Goal: Task Accomplishment & Management: Manage account settings

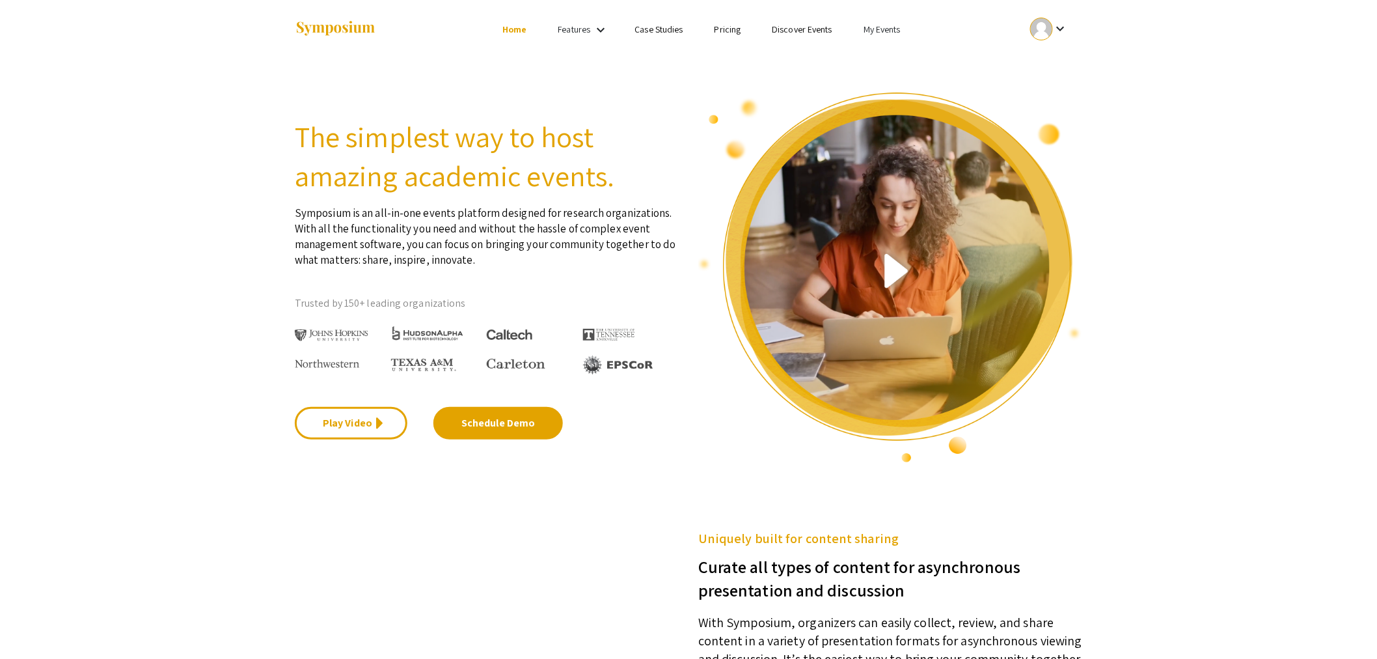
click at [885, 33] on link "My Events" at bounding box center [882, 29] width 37 height 12
click at [886, 59] on button "Events I've organized" at bounding box center [904, 57] width 111 height 31
click at [886, 59] on section "The simplest way to host amazing academic events. Symposium is an all-in-one ev…" at bounding box center [688, 261] width 1377 height 405
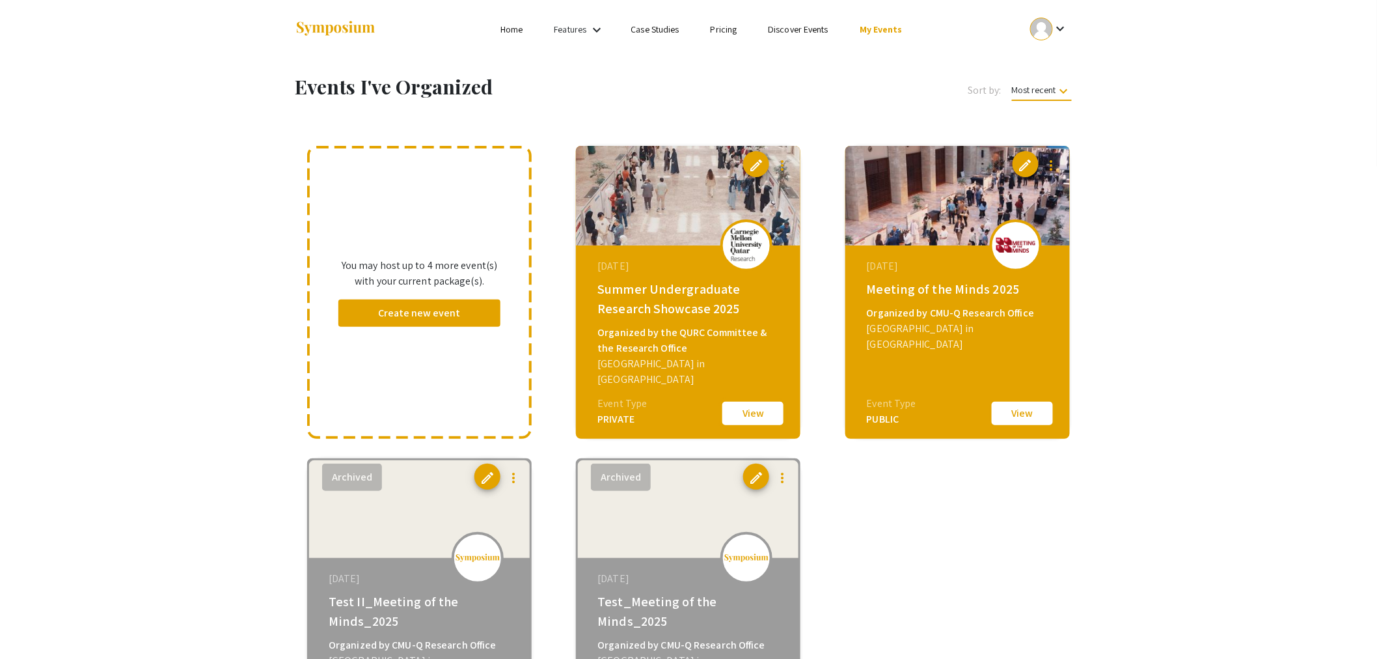
click at [747, 421] on button "View" at bounding box center [753, 413] width 65 height 27
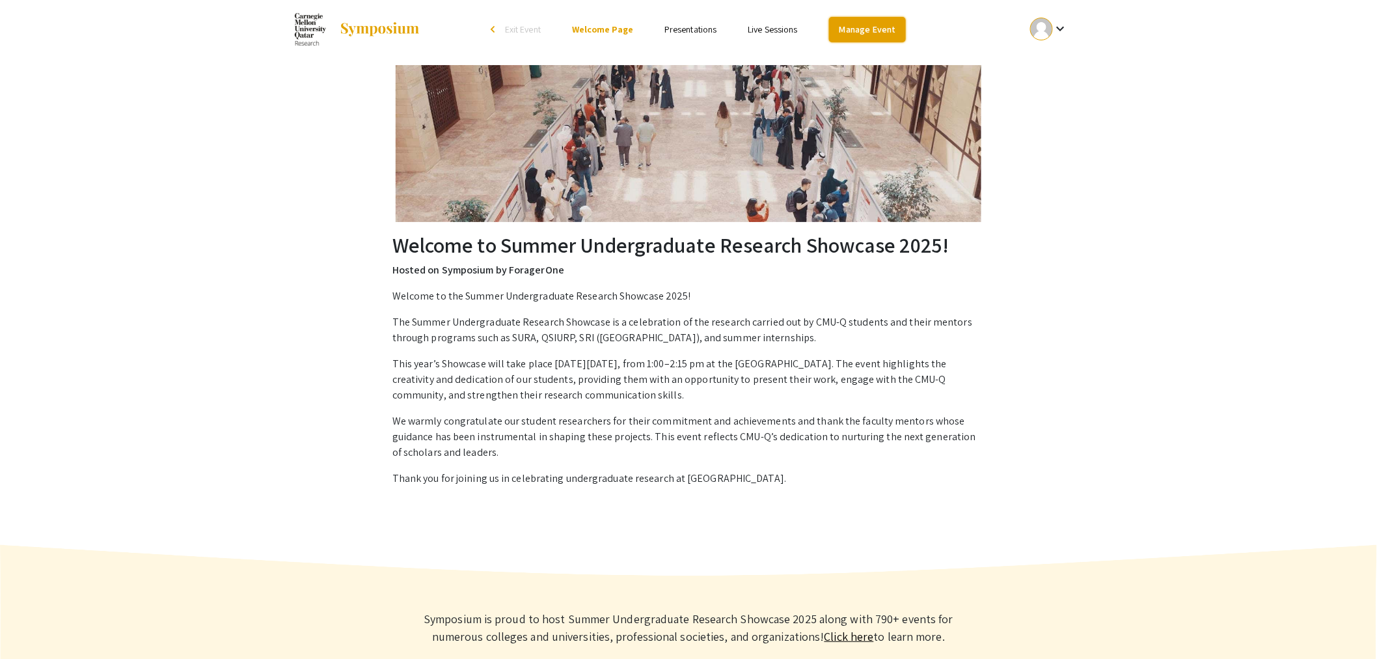
click at [863, 29] on link "Manage Event" at bounding box center [867, 29] width 77 height 25
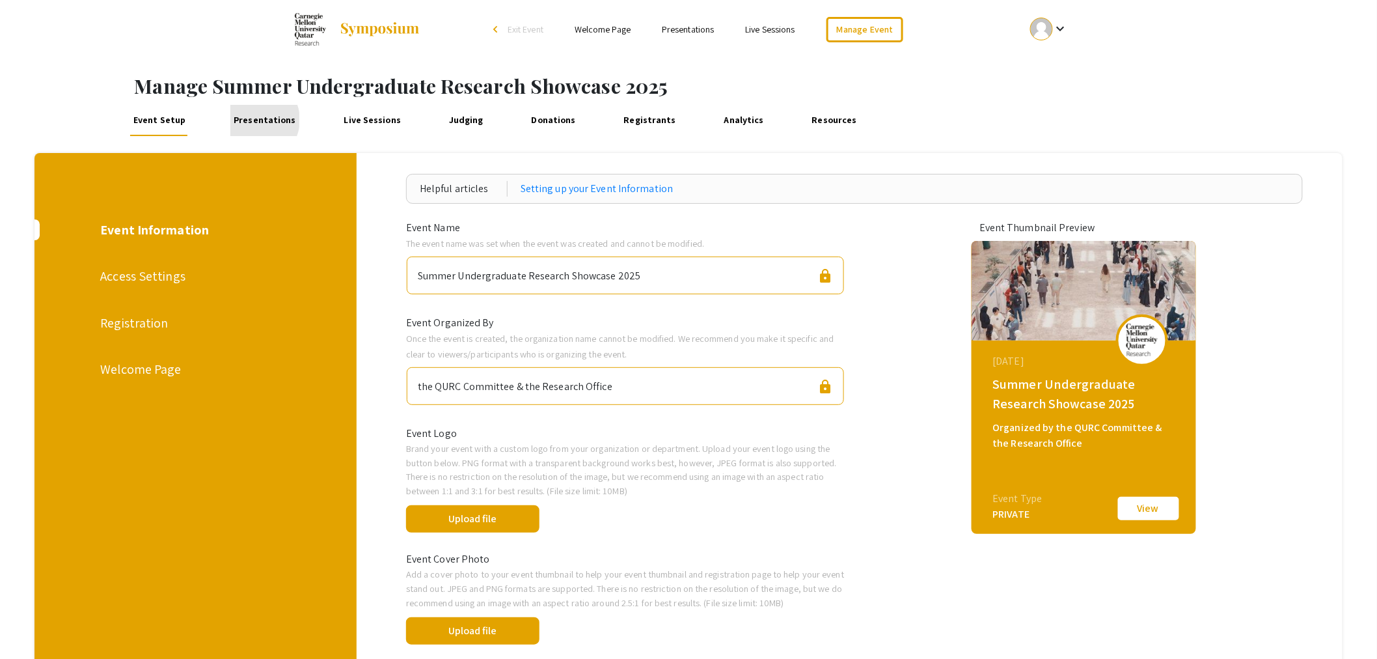
click at [255, 120] on link "Presentations" at bounding box center [264, 120] width 69 height 31
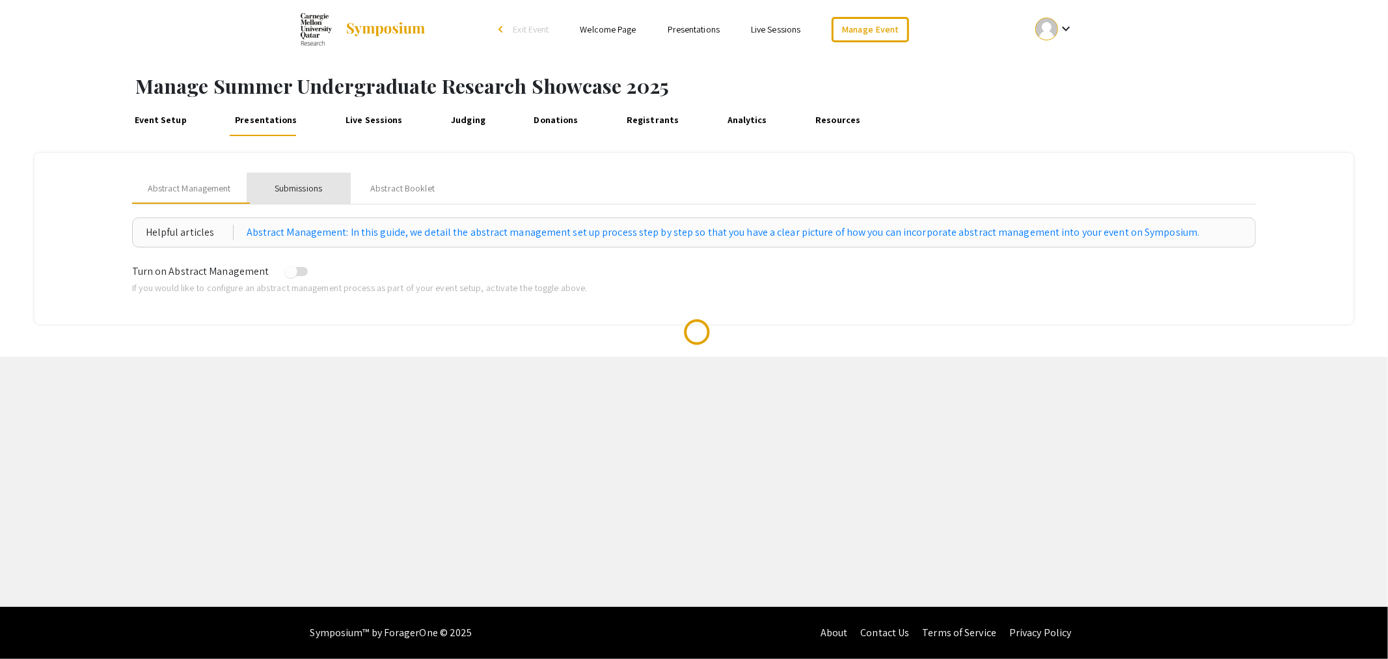
click at [296, 197] on div "Submissions" at bounding box center [299, 188] width 104 height 31
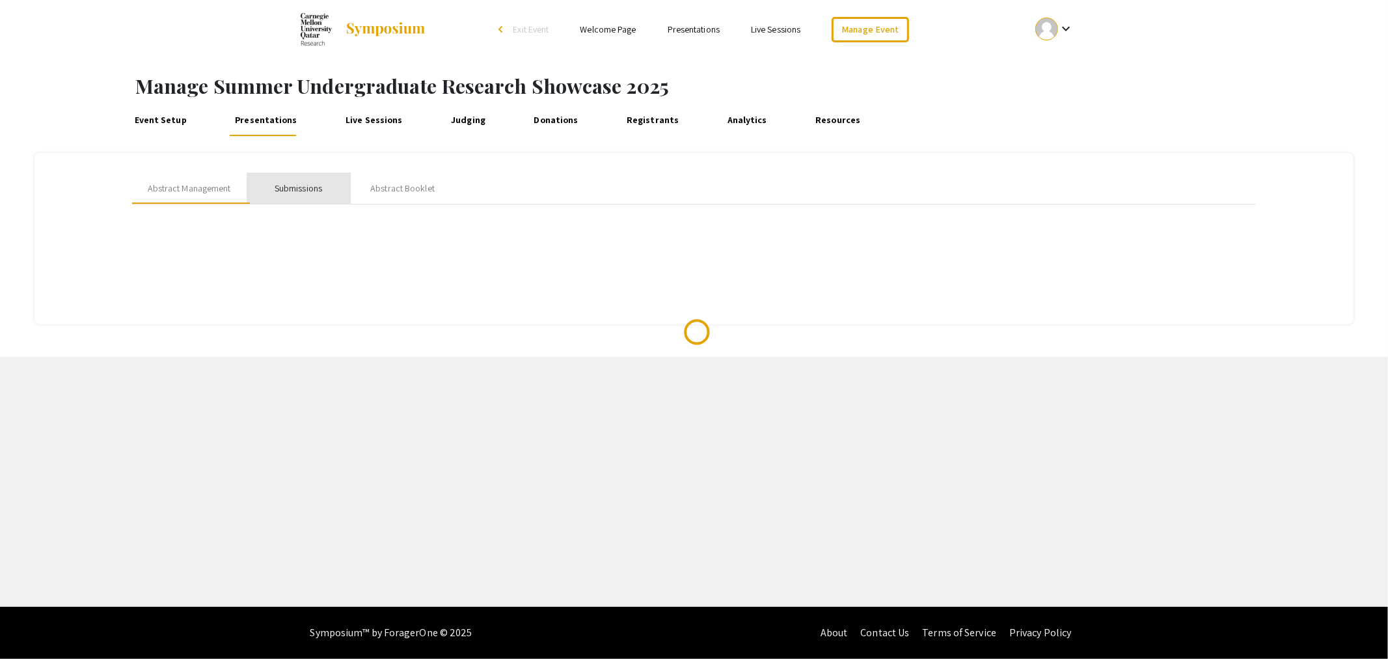
click at [296, 197] on div "Submissions" at bounding box center [299, 188] width 104 height 31
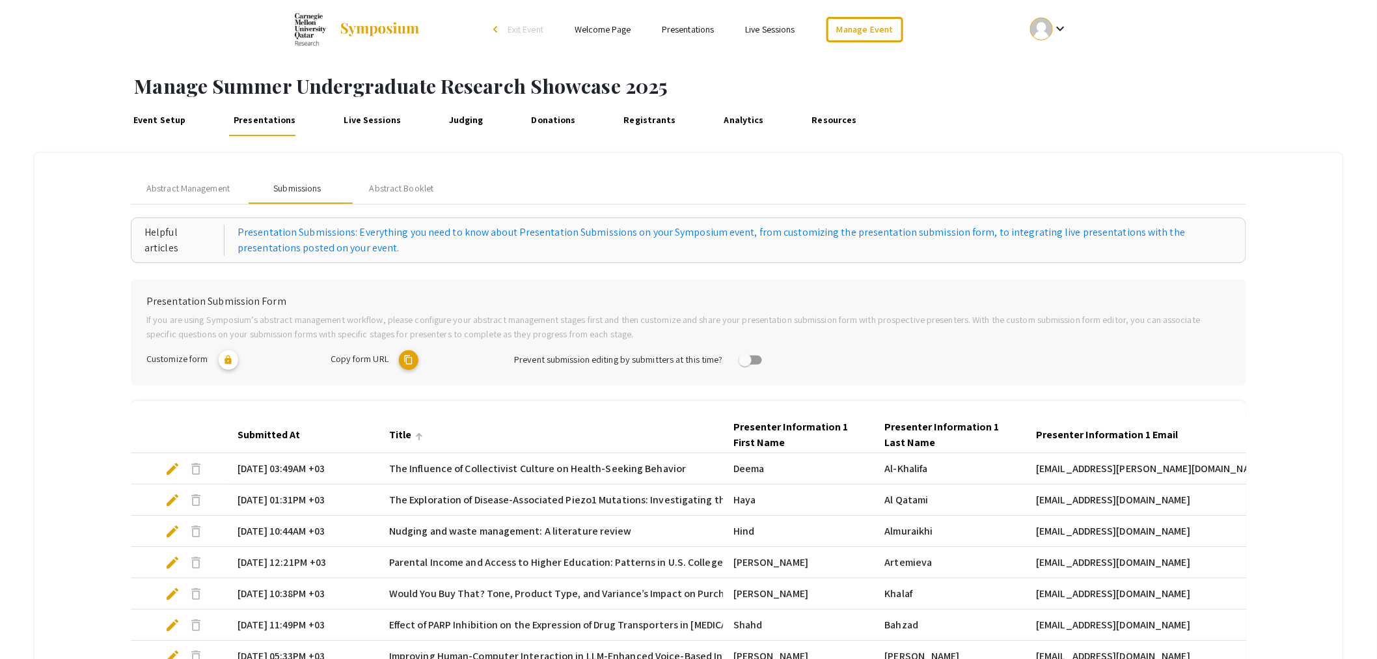
scroll to position [274, 0]
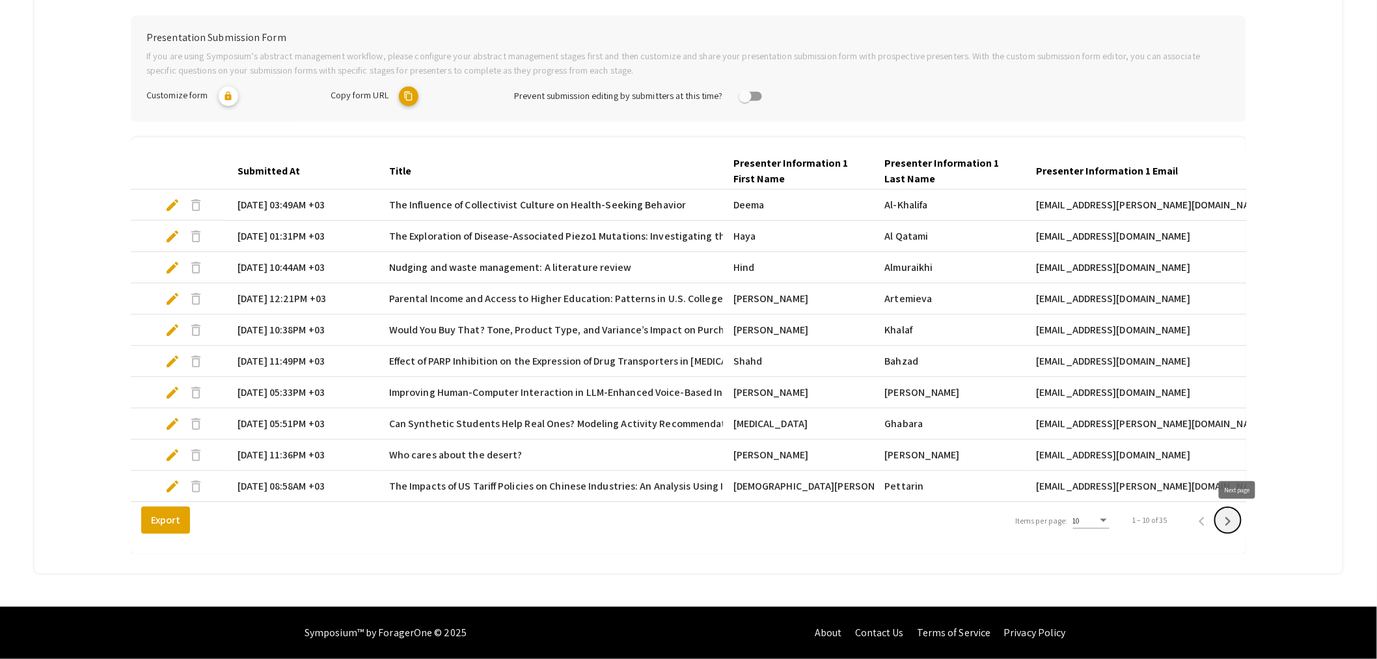
click at [1237, 518] on icon "Next page" at bounding box center [1228, 521] width 18 height 18
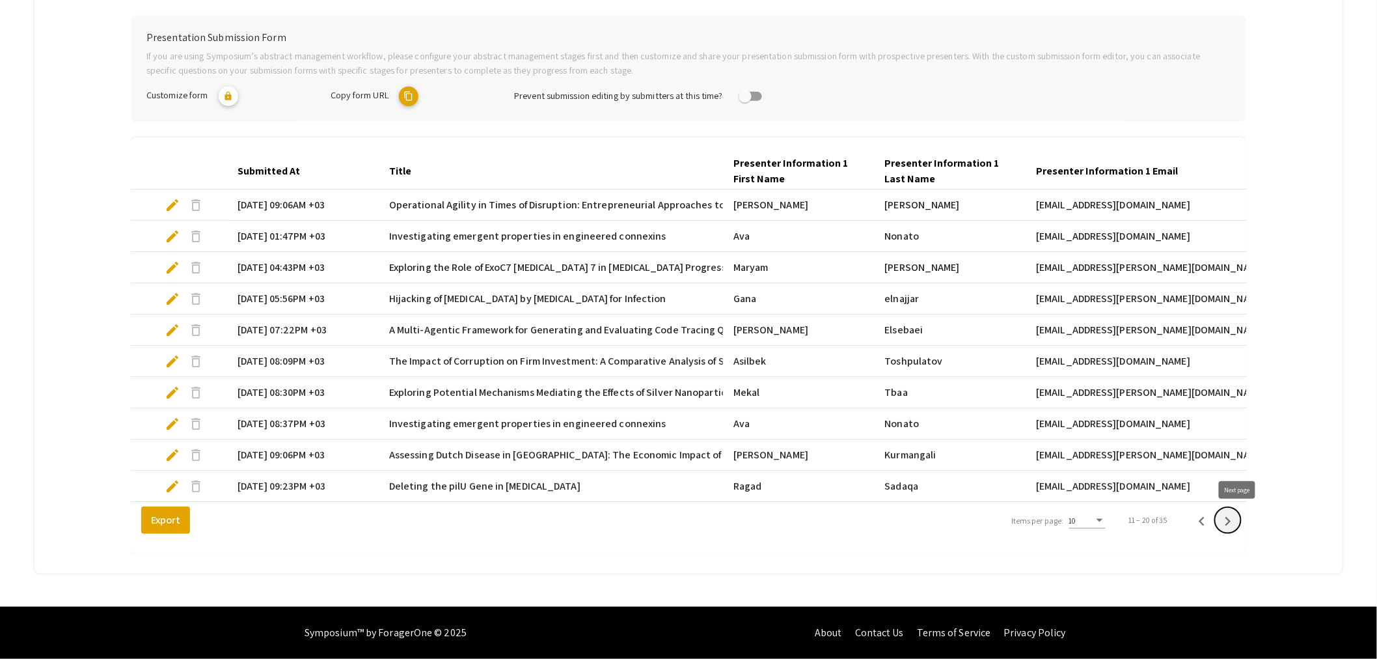
click at [1237, 529] on icon "Next page" at bounding box center [1228, 521] width 18 height 18
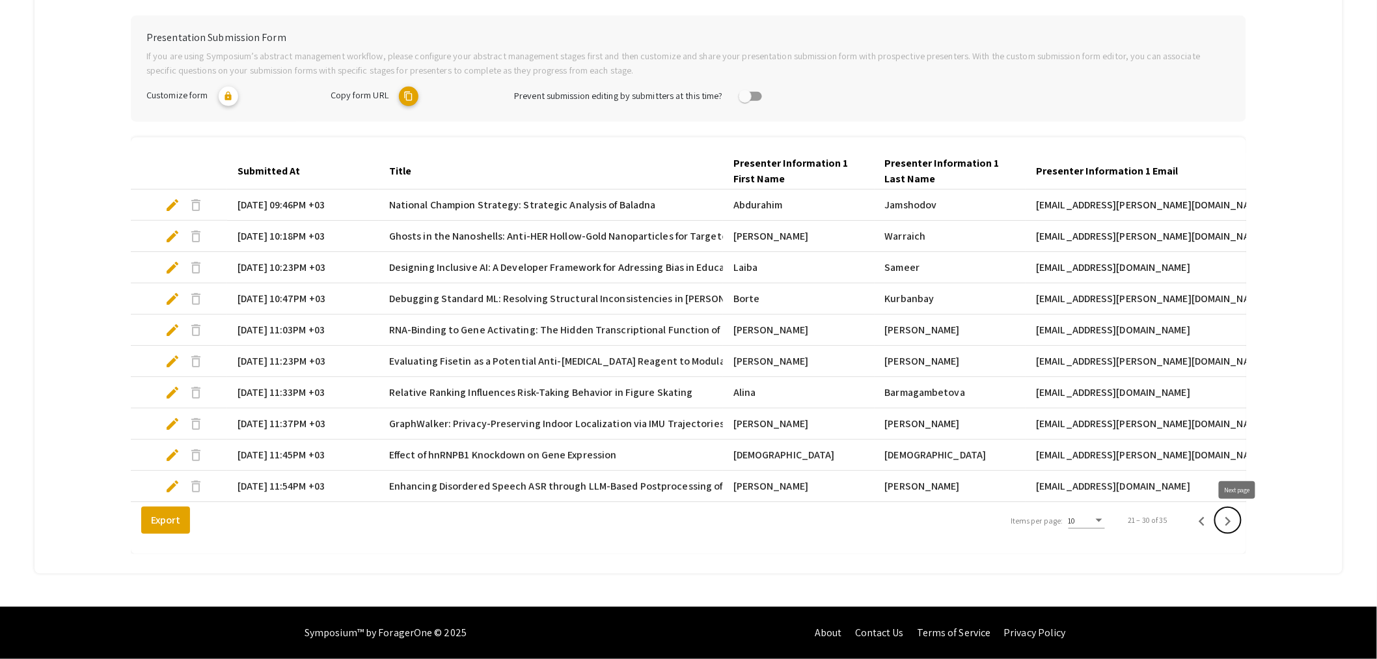
click at [1237, 528] on icon "Next page" at bounding box center [1228, 521] width 18 height 18
click at [1243, 153] on div at bounding box center [689, 153] width 1116 height 0
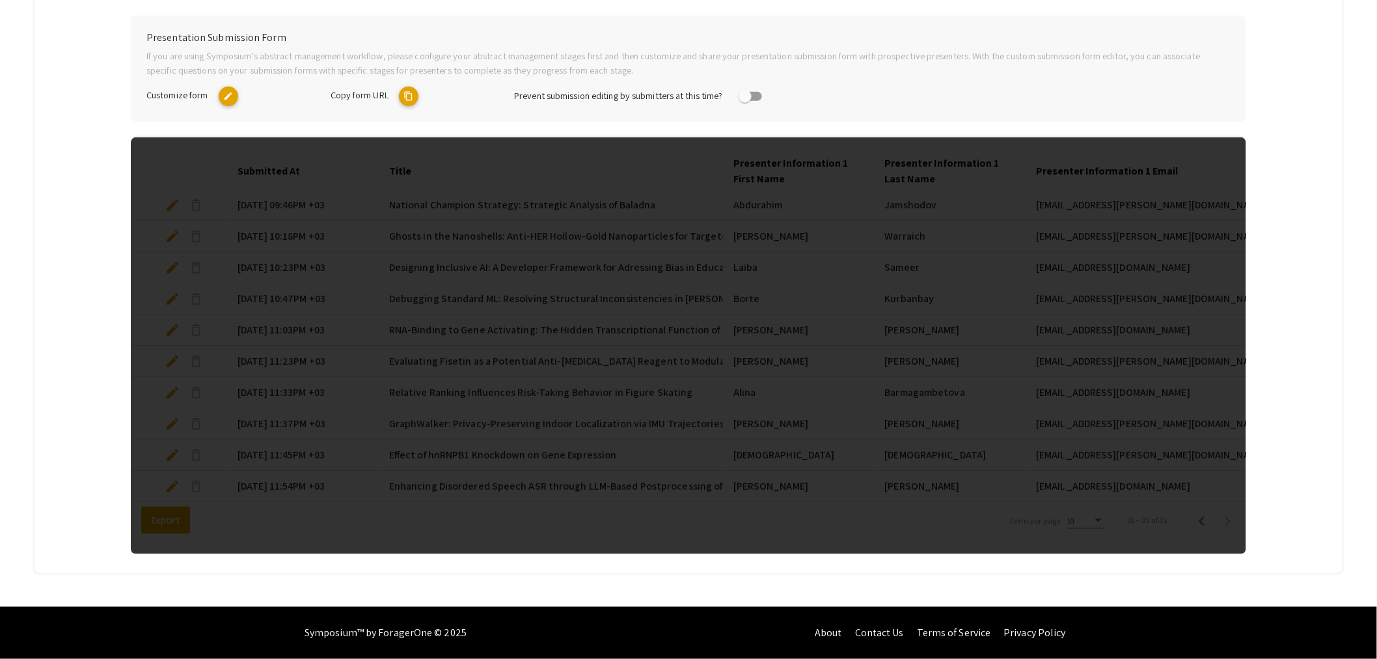
scroll to position [244, 0]
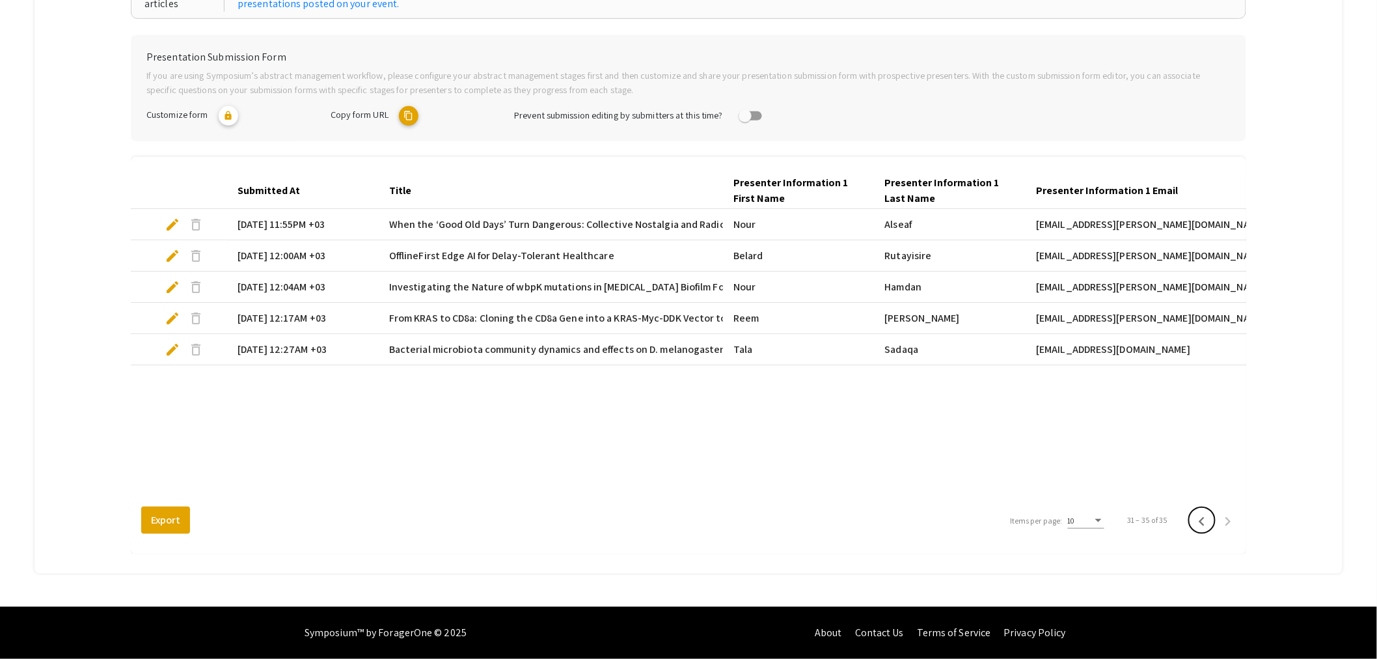
drag, startPoint x: 1211, startPoint y: 523, endPoint x: 1200, endPoint y: 547, distance: 27.1
click at [1200, 547] on div "Submitted At Title Presenter Information 1 First Name Presenter Information 1 L…" at bounding box center [689, 355] width 1116 height 397
click at [1211, 521] on icon "Previous page" at bounding box center [1202, 521] width 18 height 18
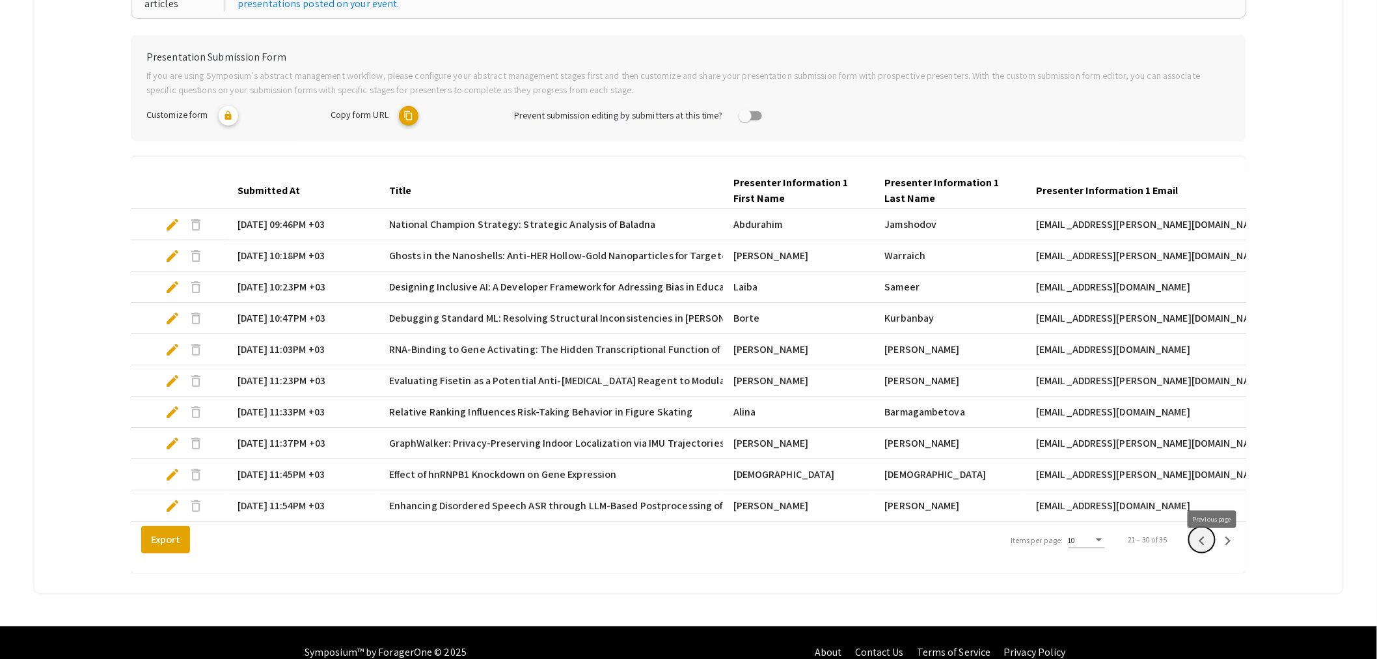
click at [1204, 550] on icon "Previous page" at bounding box center [1202, 541] width 18 height 18
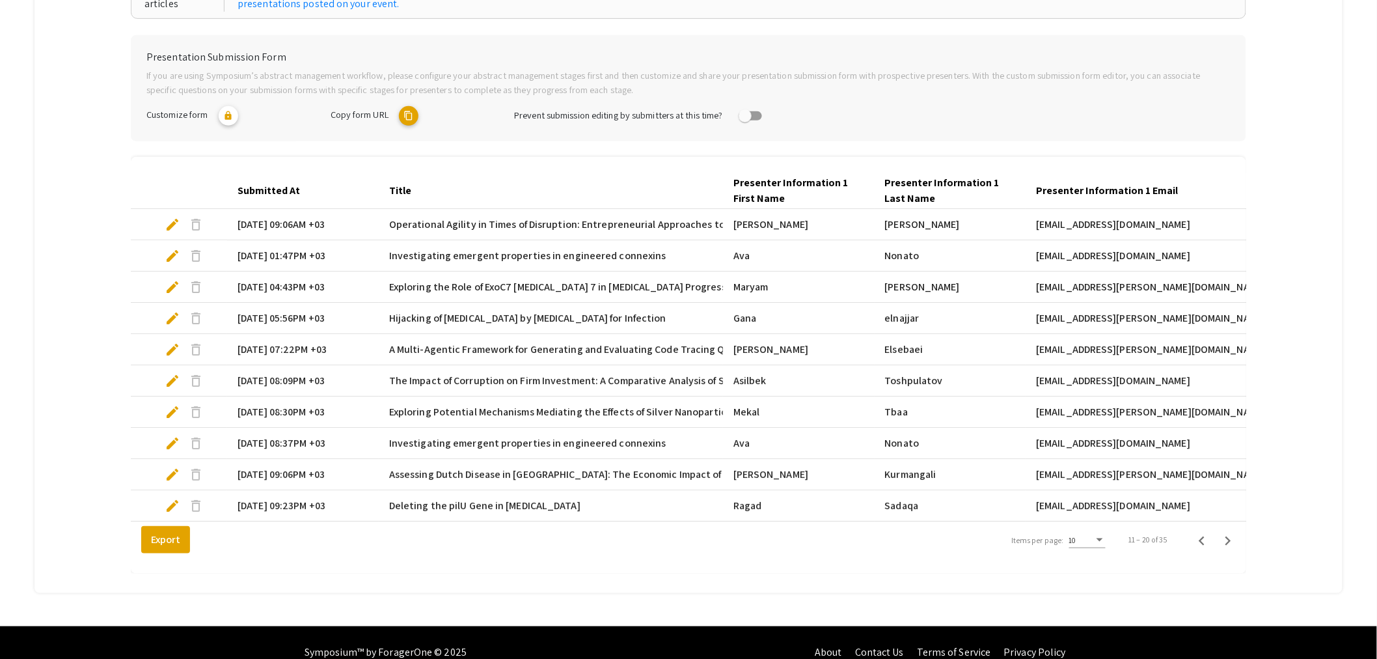
click at [171, 255] on span "edit" at bounding box center [173, 256] width 16 height 16
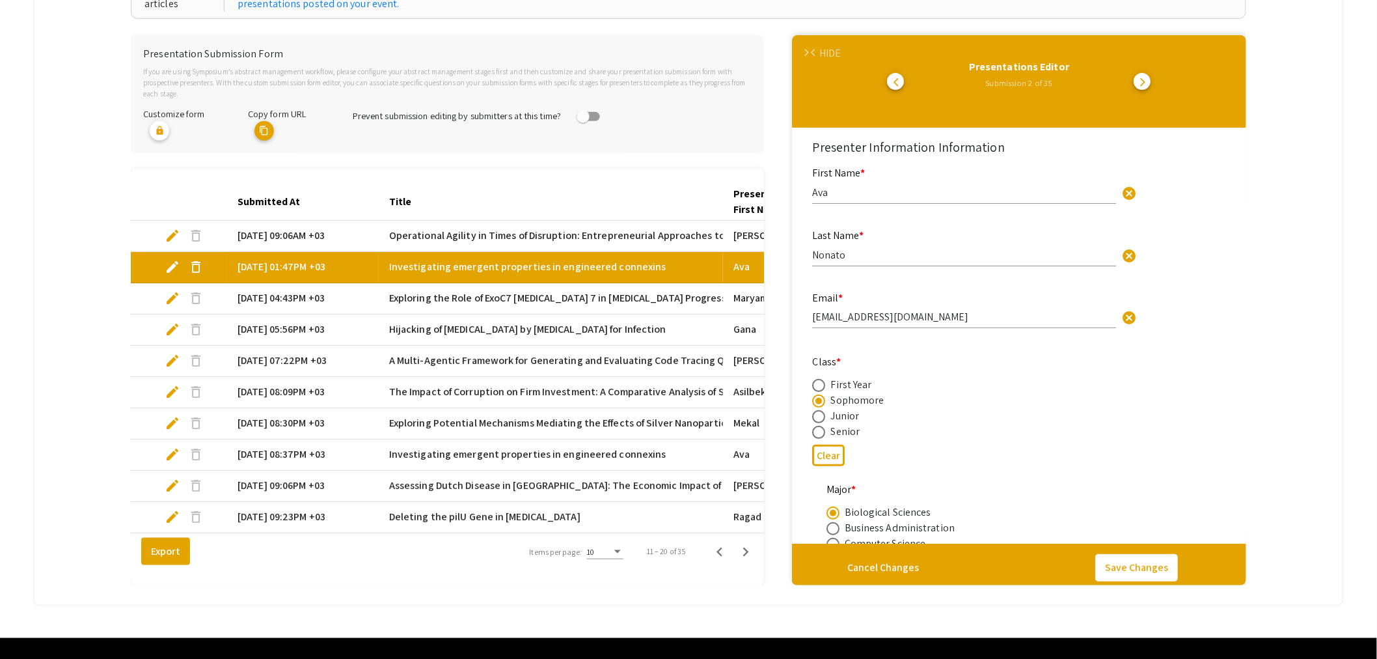
type input "0"
select select "custom"
click at [171, 447] on span "edit" at bounding box center [173, 455] width 16 height 16
select select "custom"
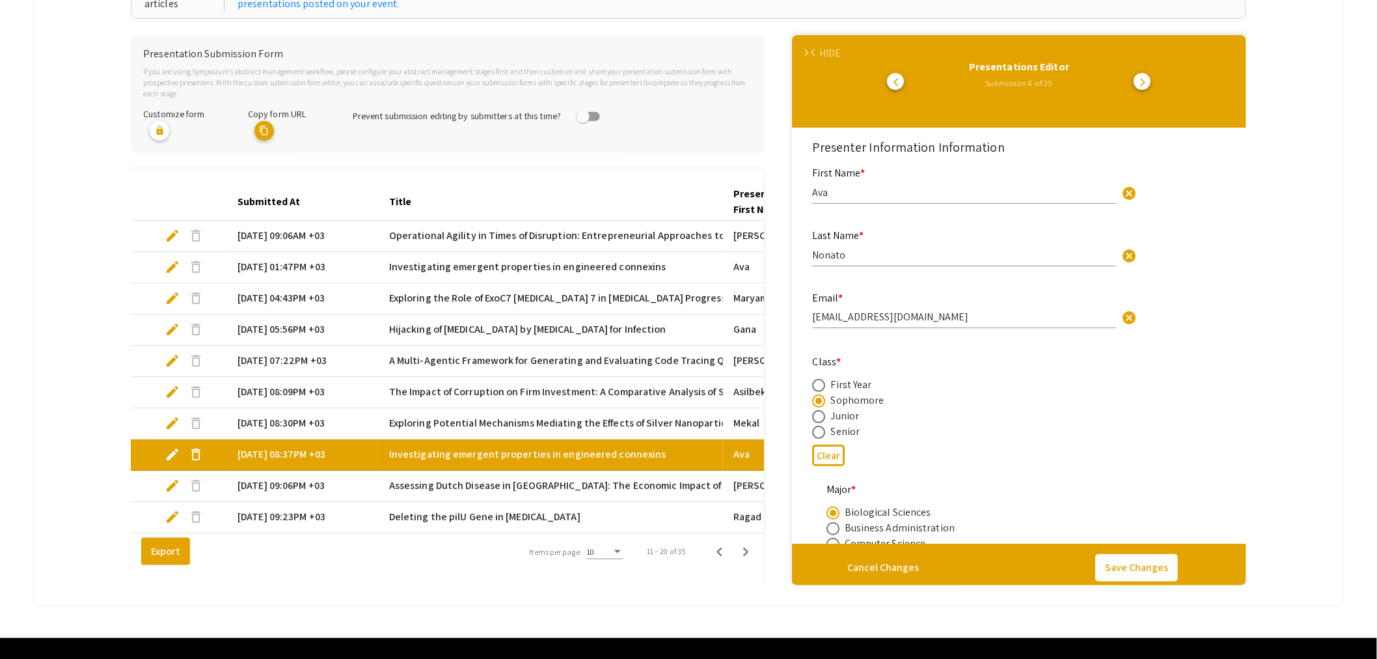
type input "0"
select select "custom"
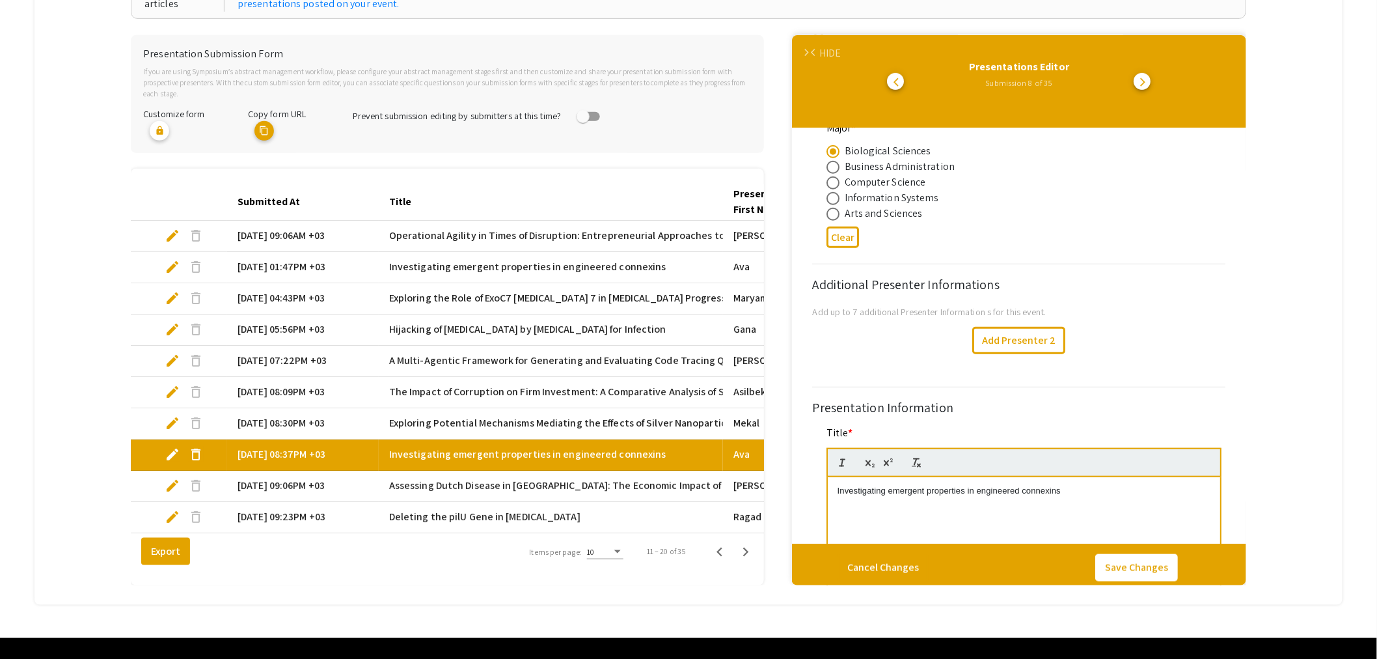
type input "1"
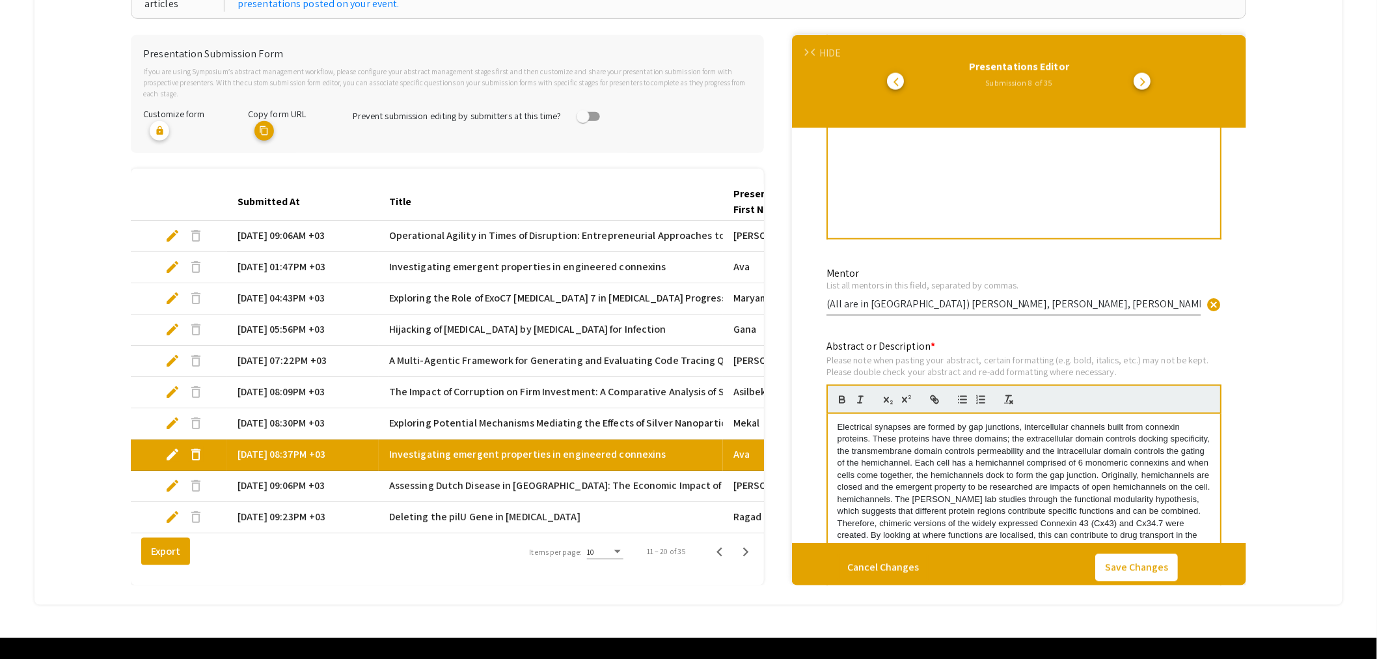
scroll to position [1799, 0]
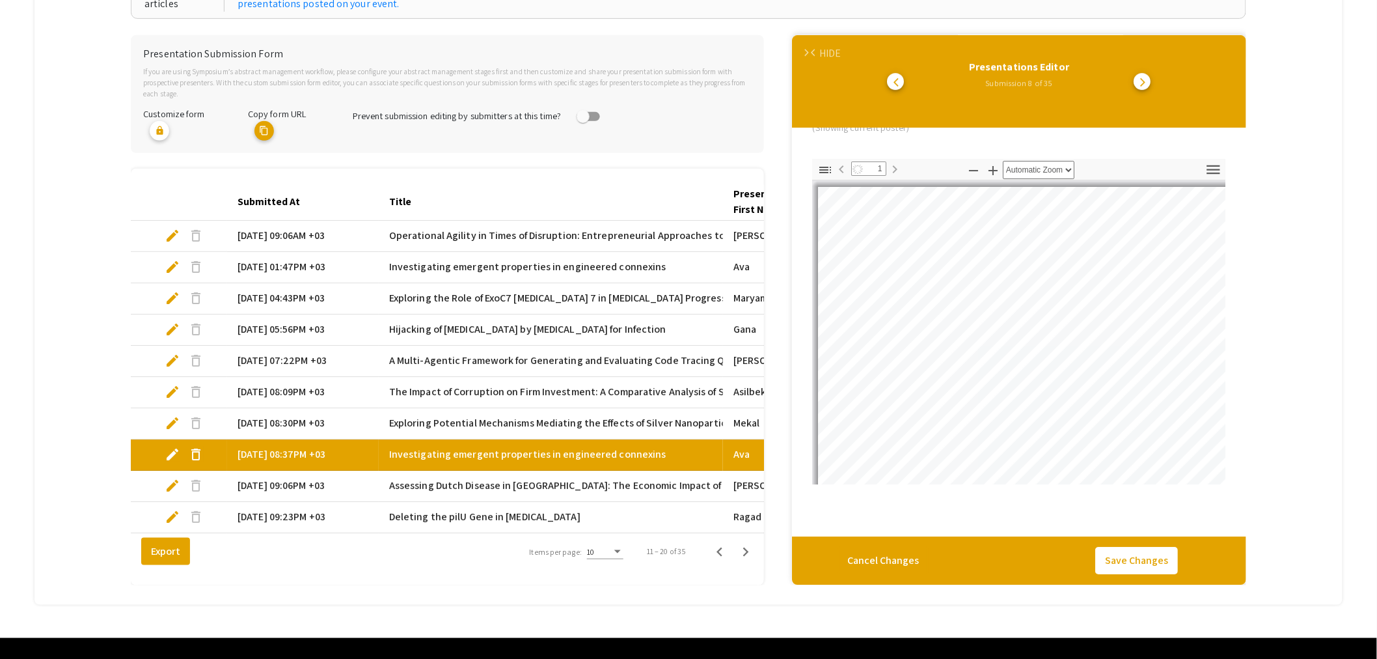
click at [941, 168] on div "Toggle Sidebar Find Go to First Page Previous 1 of 1 Next Go to Last Page Zoom …" at bounding box center [1018, 169] width 413 height 21
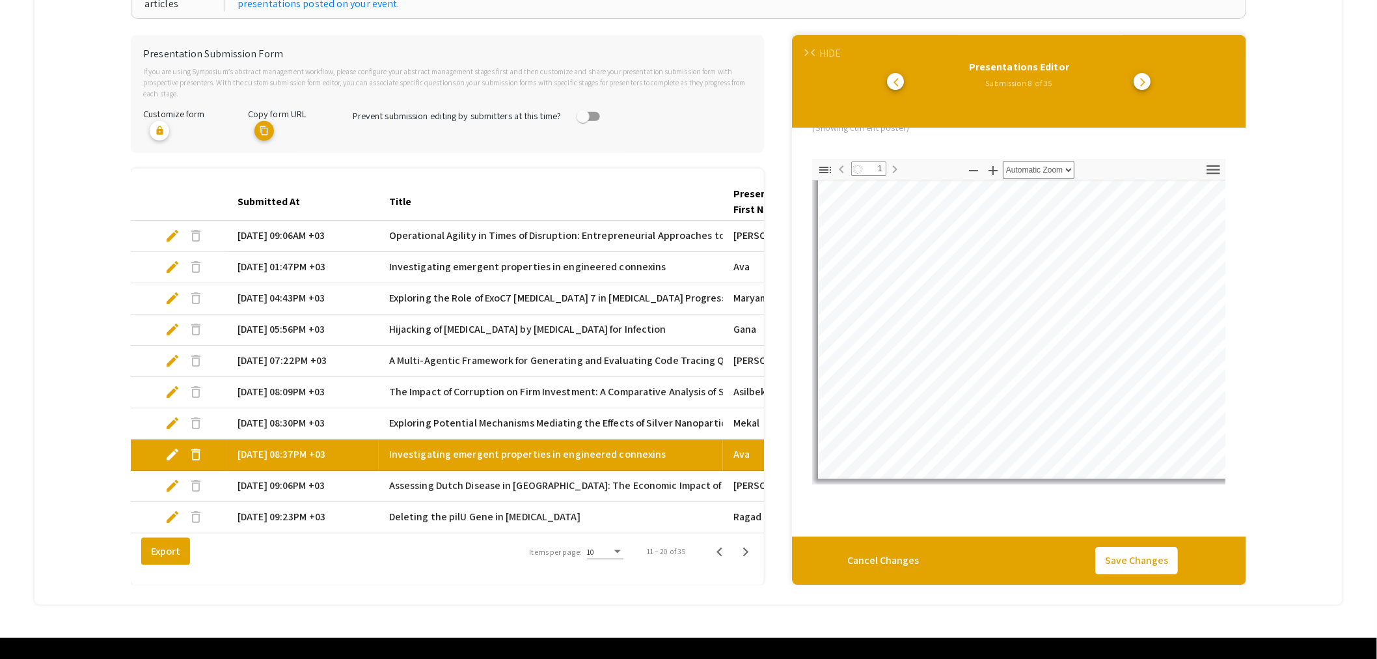
select select "auto"
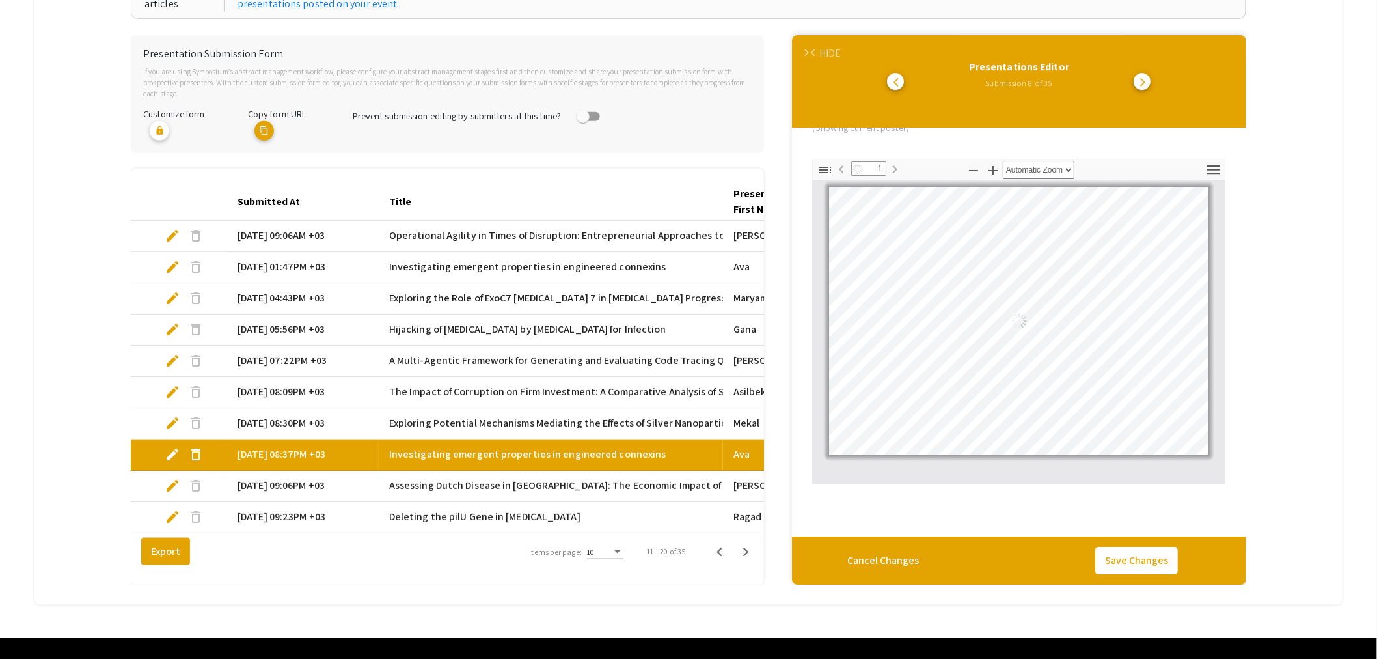
scroll to position [0, 0]
click at [438, 259] on span "Investigating emergent properties in engineered connexins" at bounding box center [527, 267] width 277 height 16
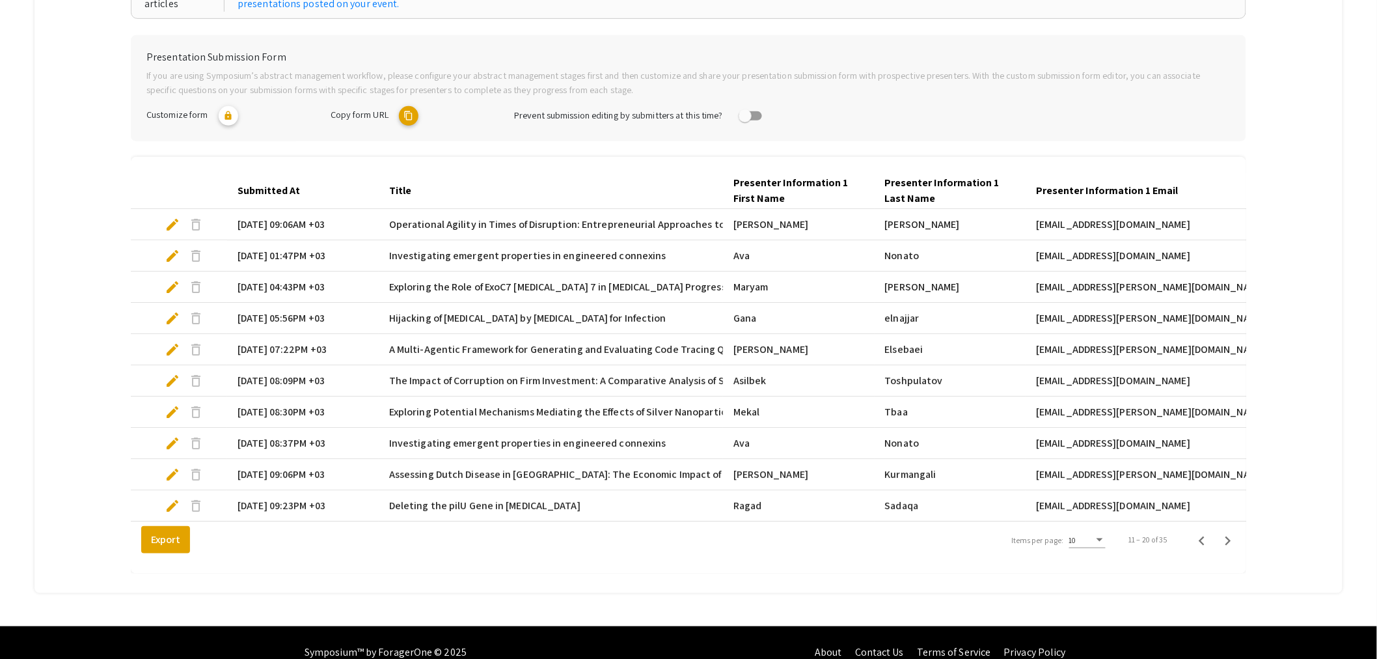
click at [174, 252] on span "edit" at bounding box center [173, 256] width 16 height 16
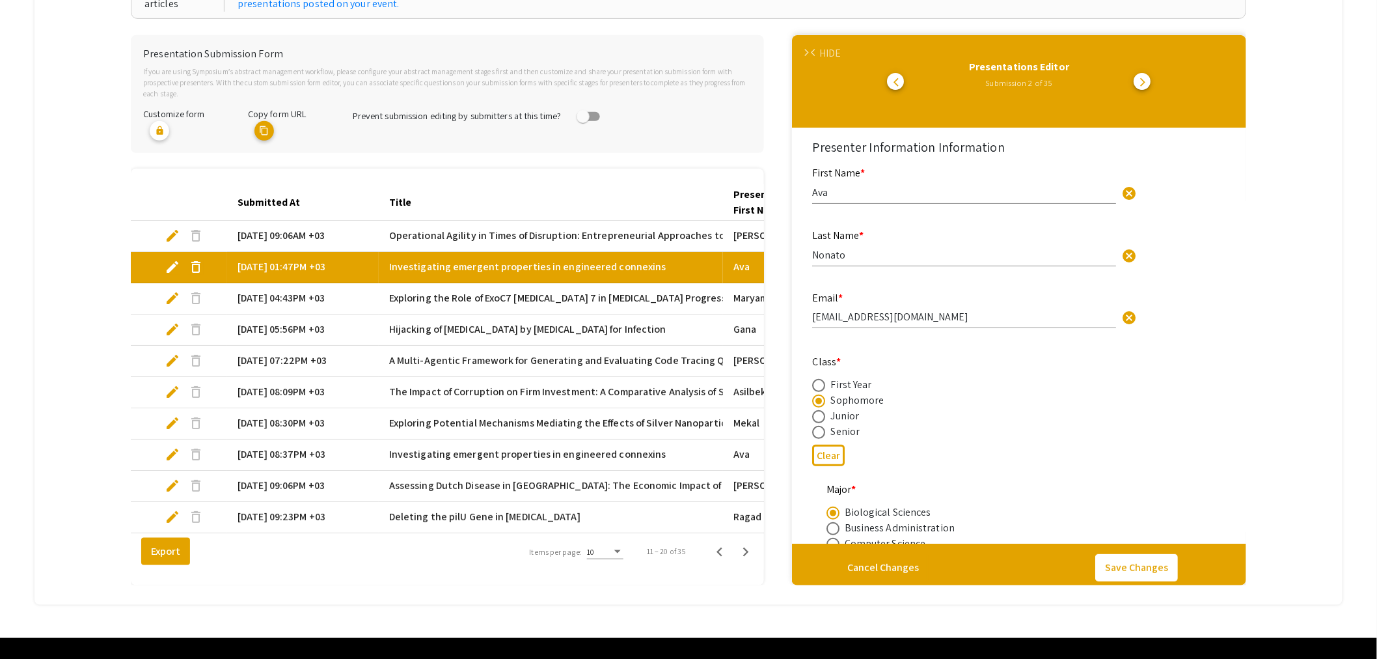
select select "custom"
type input "0"
select select "custom"
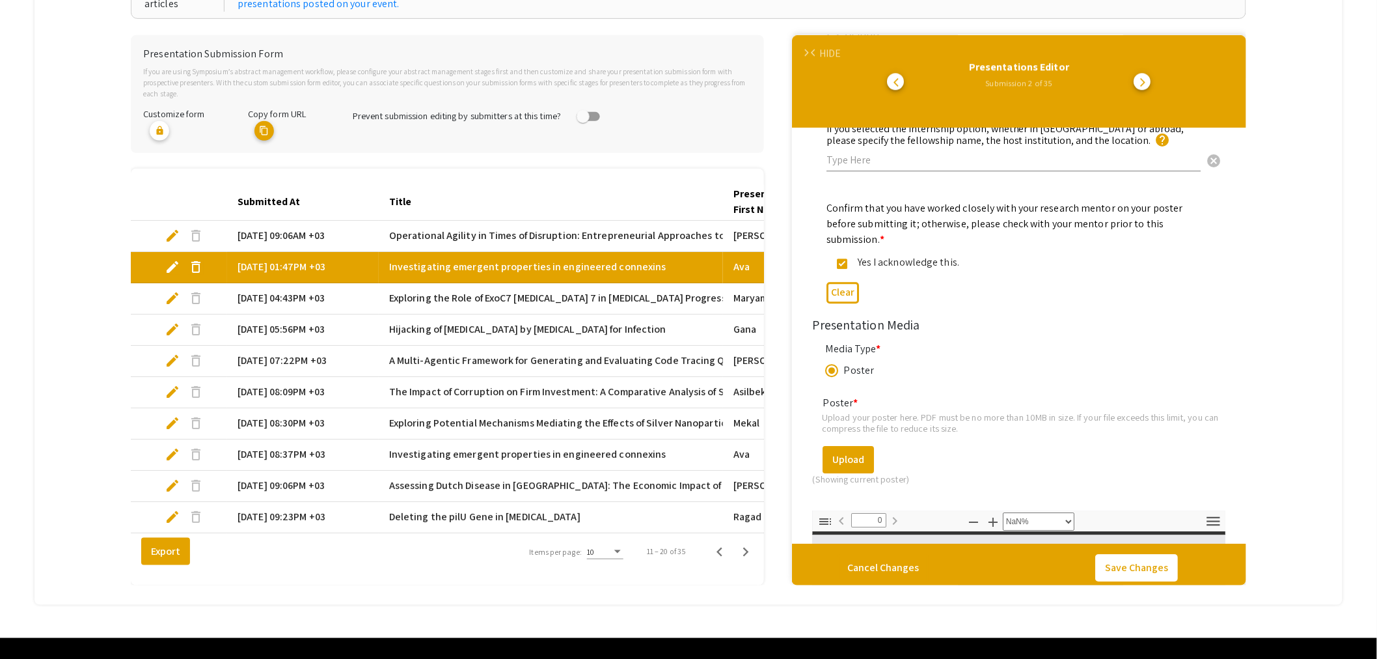
scroll to position [1799, 0]
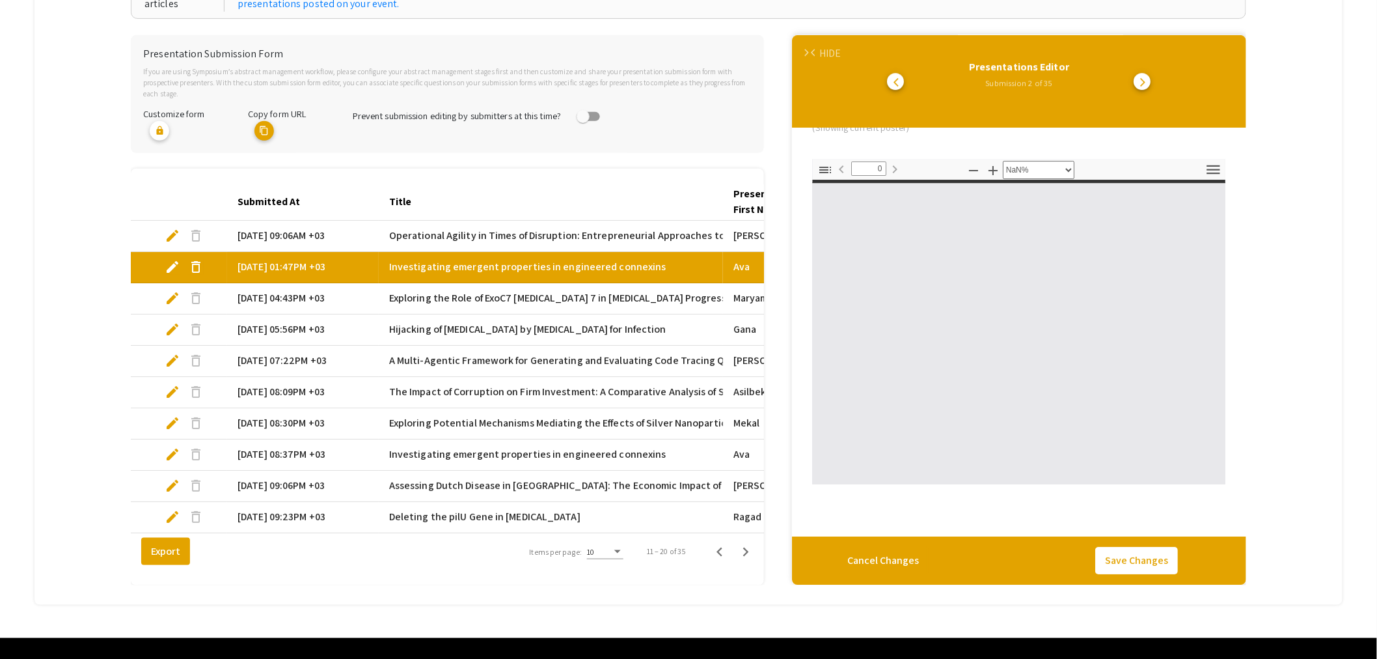
type input "1"
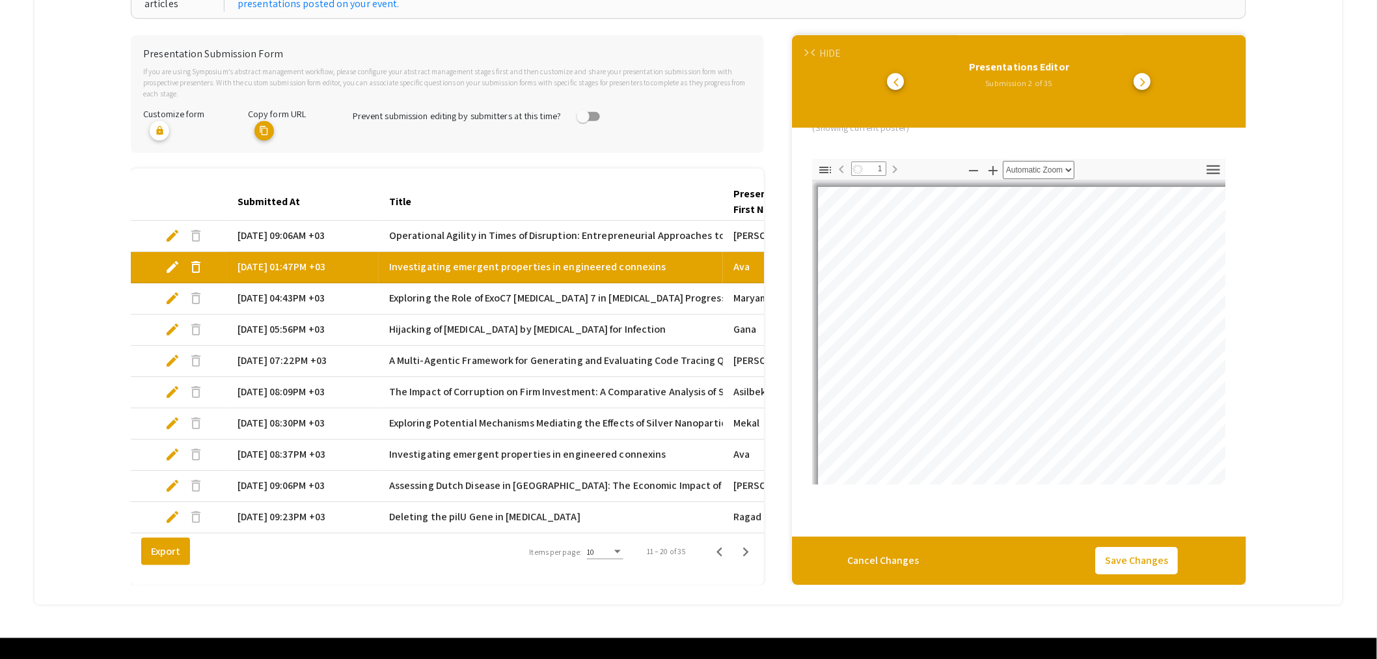
scroll to position [651, 0]
select select "auto"
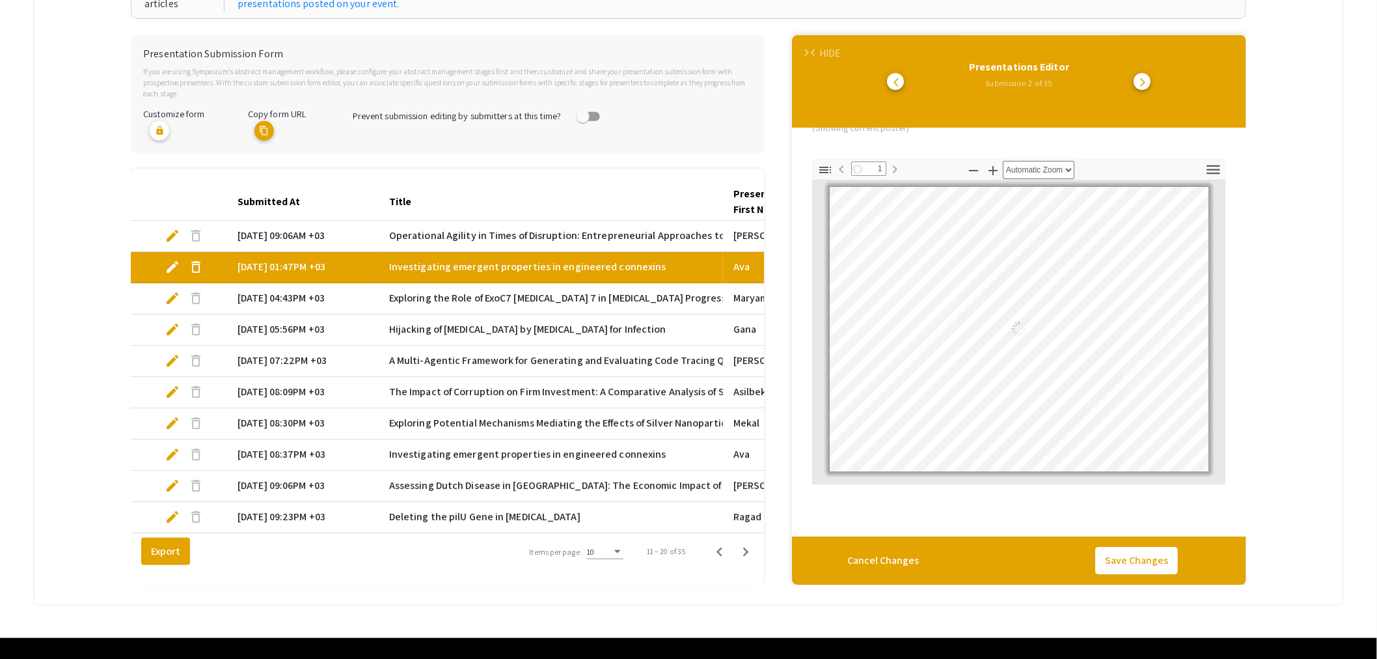
scroll to position [1365, 0]
